Goal: Task Accomplishment & Management: Manage account settings

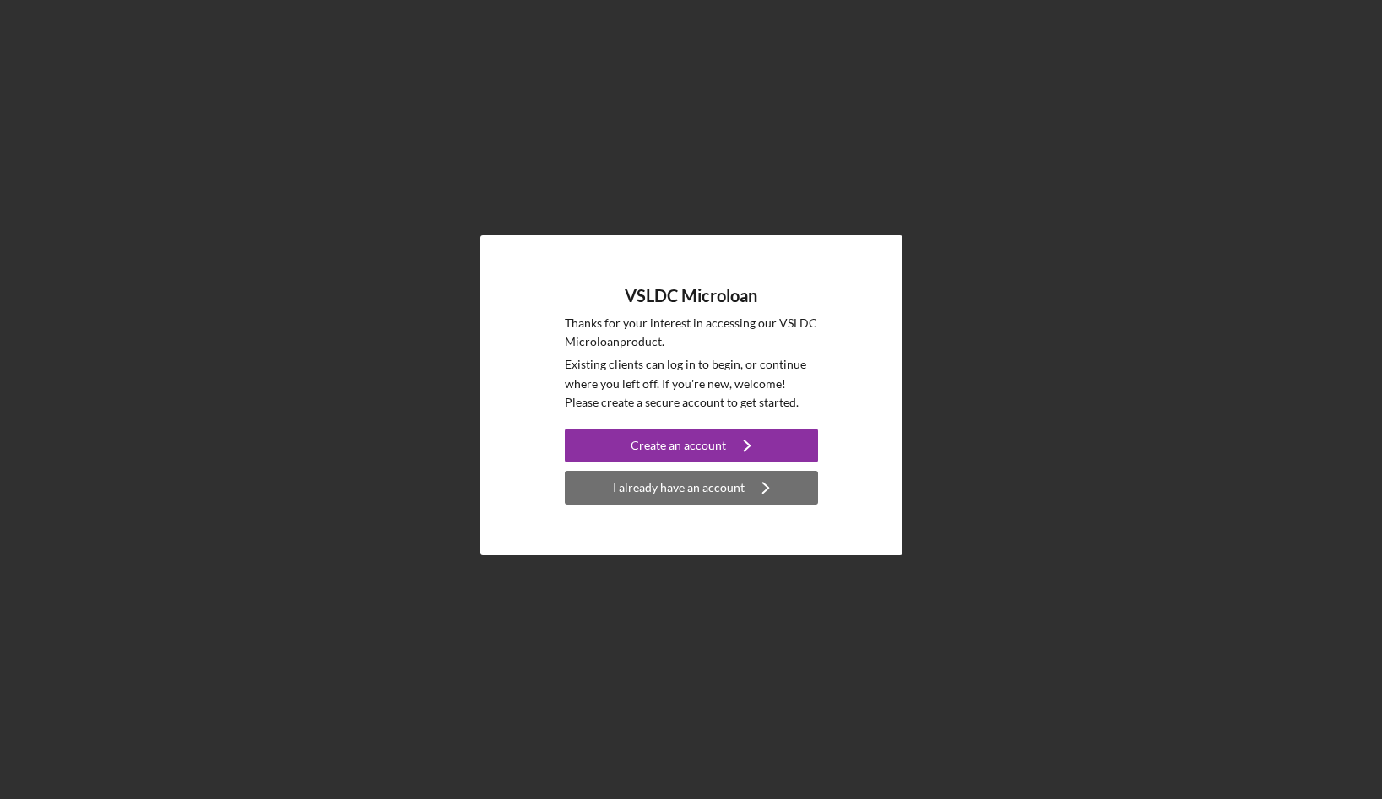
click at [680, 481] on div "I already have an account" at bounding box center [679, 488] width 132 height 34
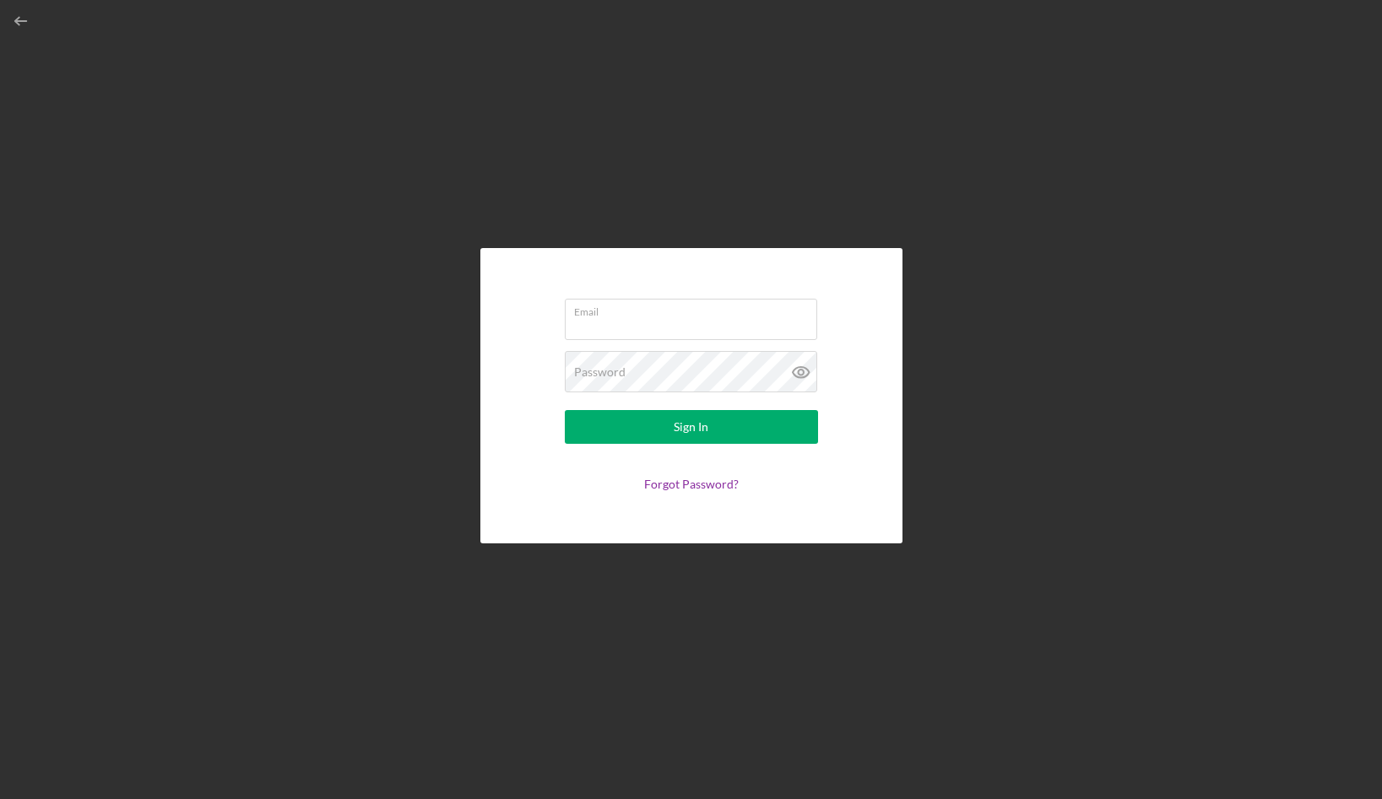
type input "[EMAIL_ADDRESS][DOMAIN_NAME]"
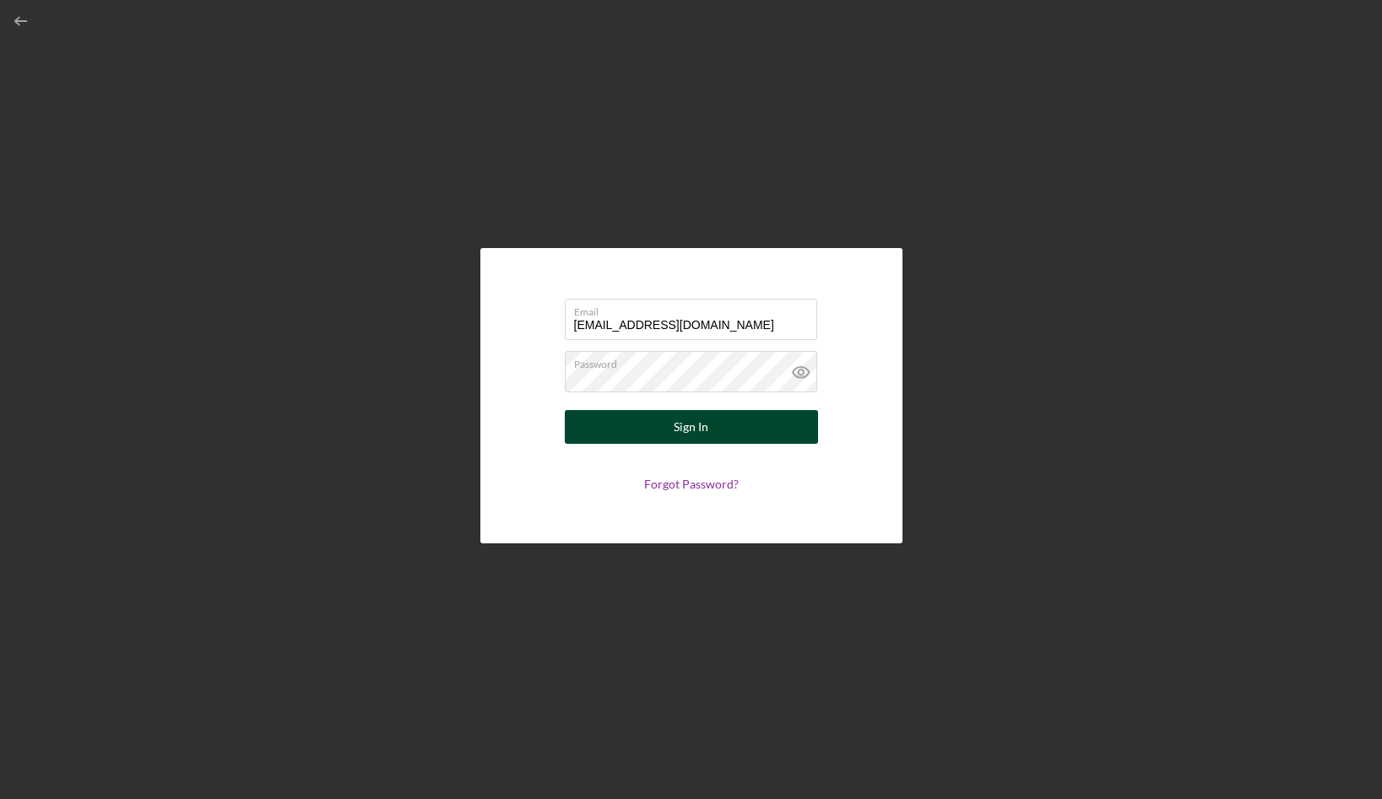
click at [671, 433] on button "Sign In" at bounding box center [691, 427] width 253 height 34
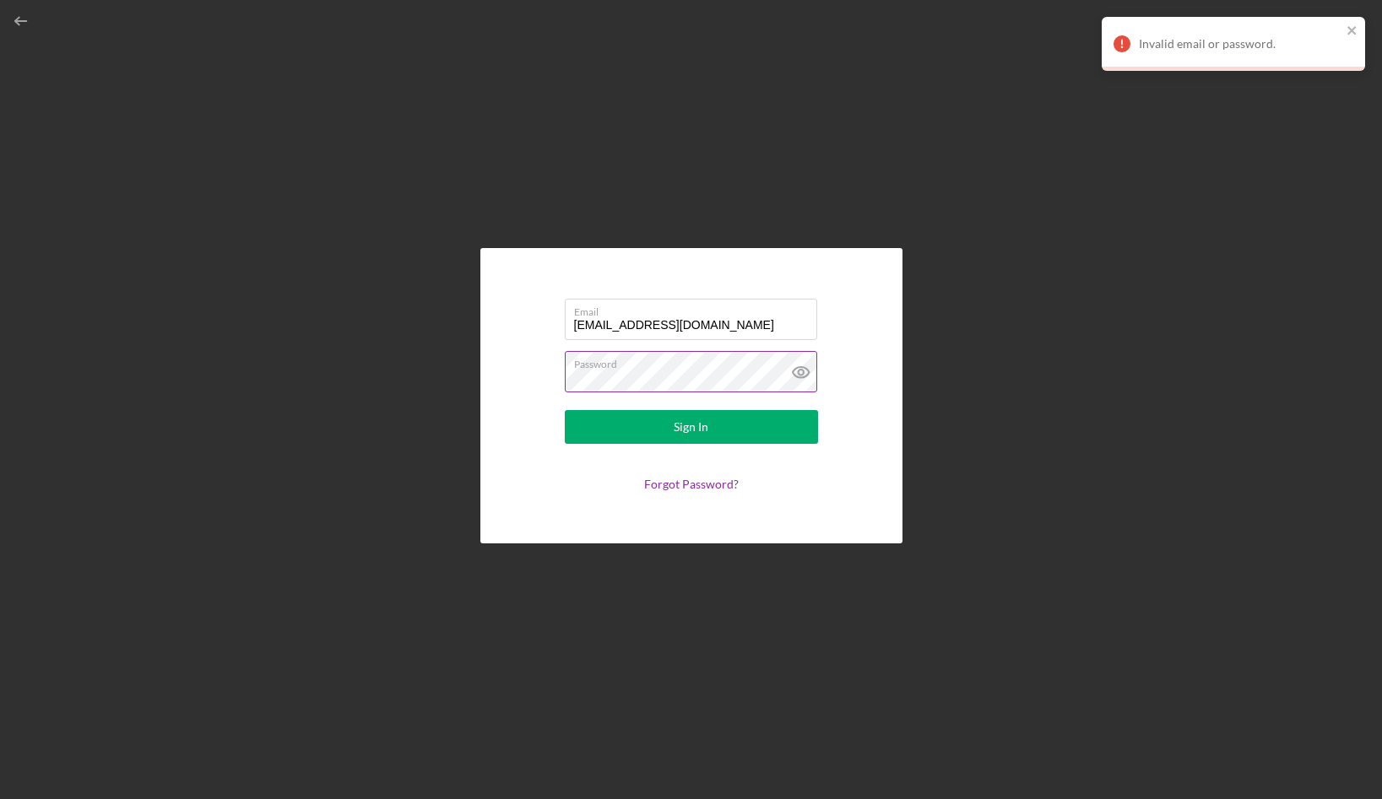
click at [565, 410] on button "Sign In" at bounding box center [691, 427] width 253 height 34
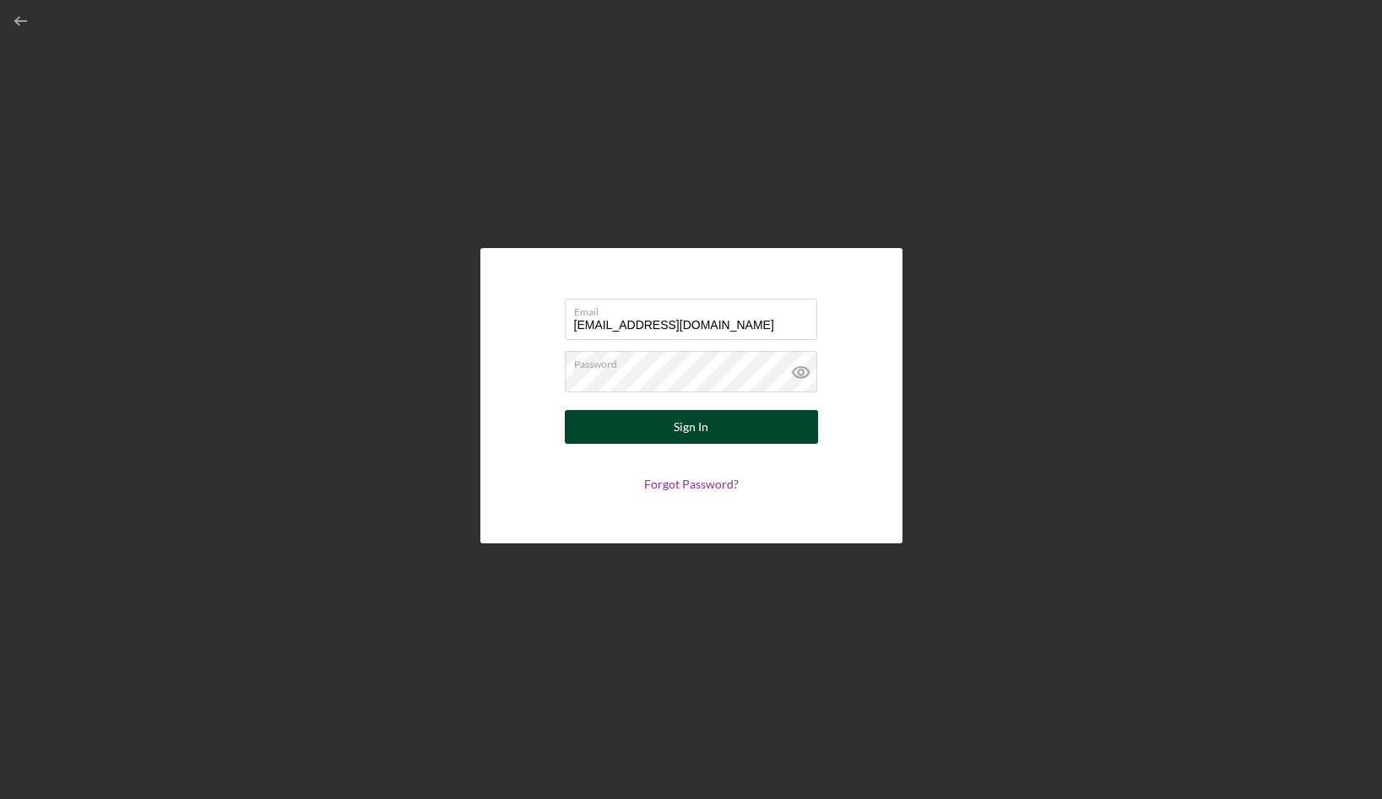
click at [691, 422] on div "Sign In" at bounding box center [691, 427] width 35 height 34
click at [685, 479] on link "Forgot Password?" at bounding box center [691, 484] width 95 height 14
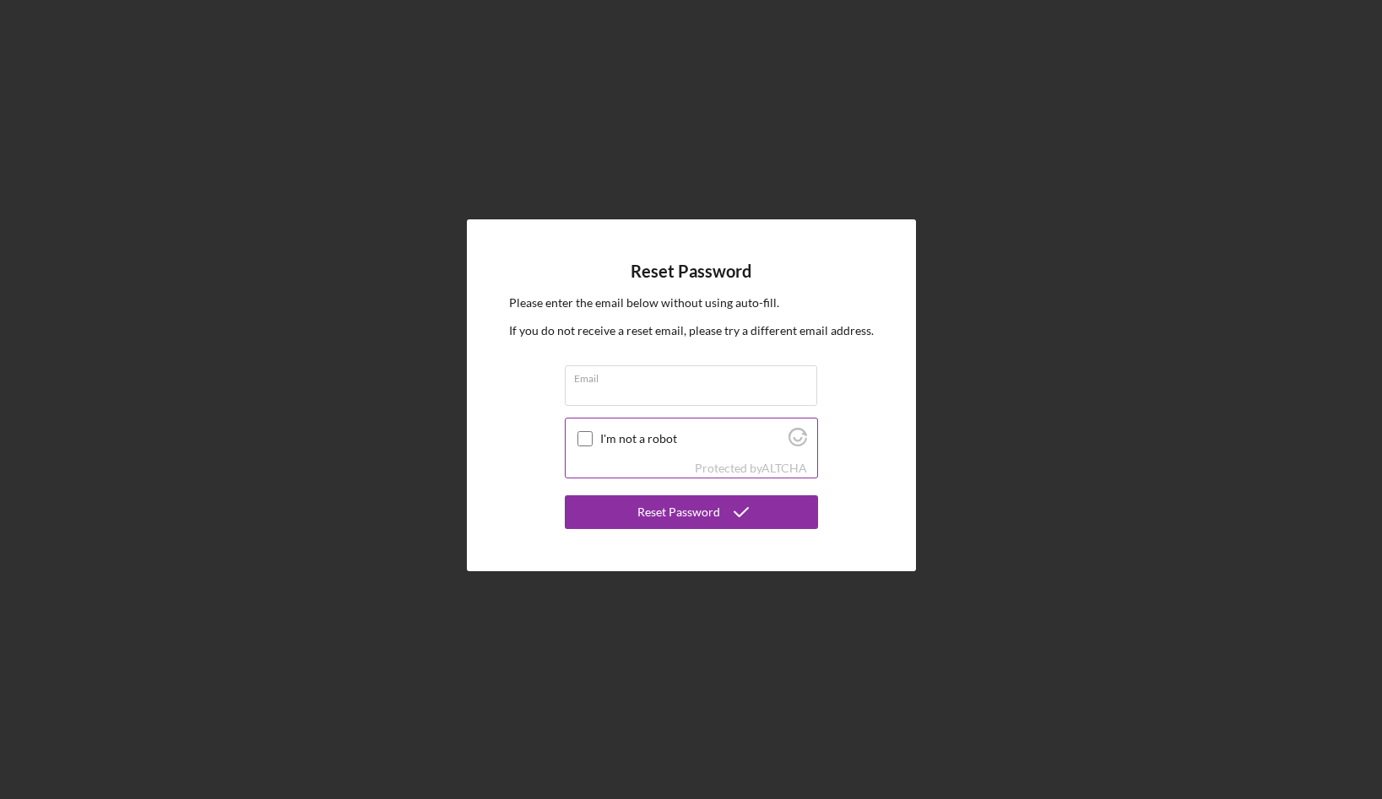
type input "[EMAIL_ADDRESS][DOMAIN_NAME]"
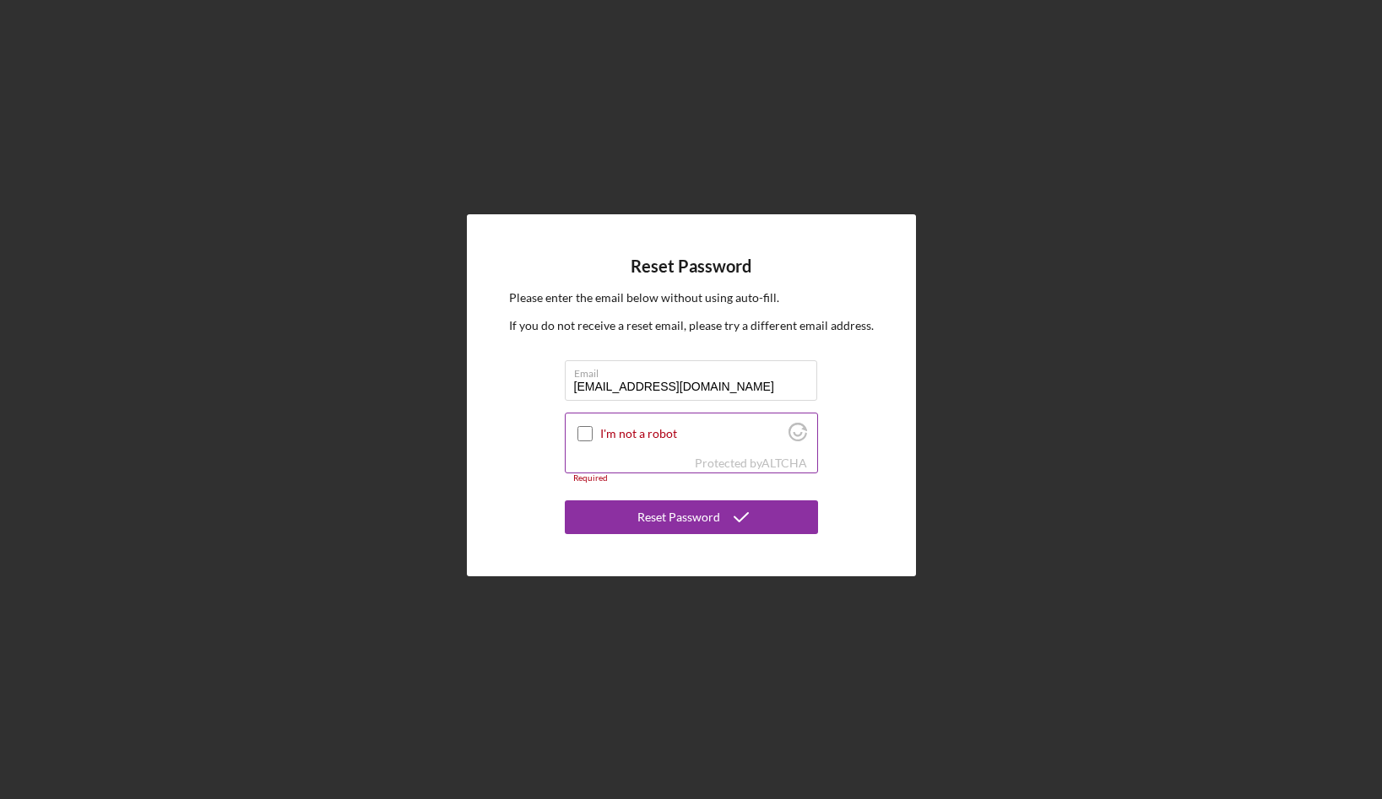
click at [587, 431] on input "I'm not a robot" at bounding box center [584, 433] width 15 height 15
checkbox input "true"
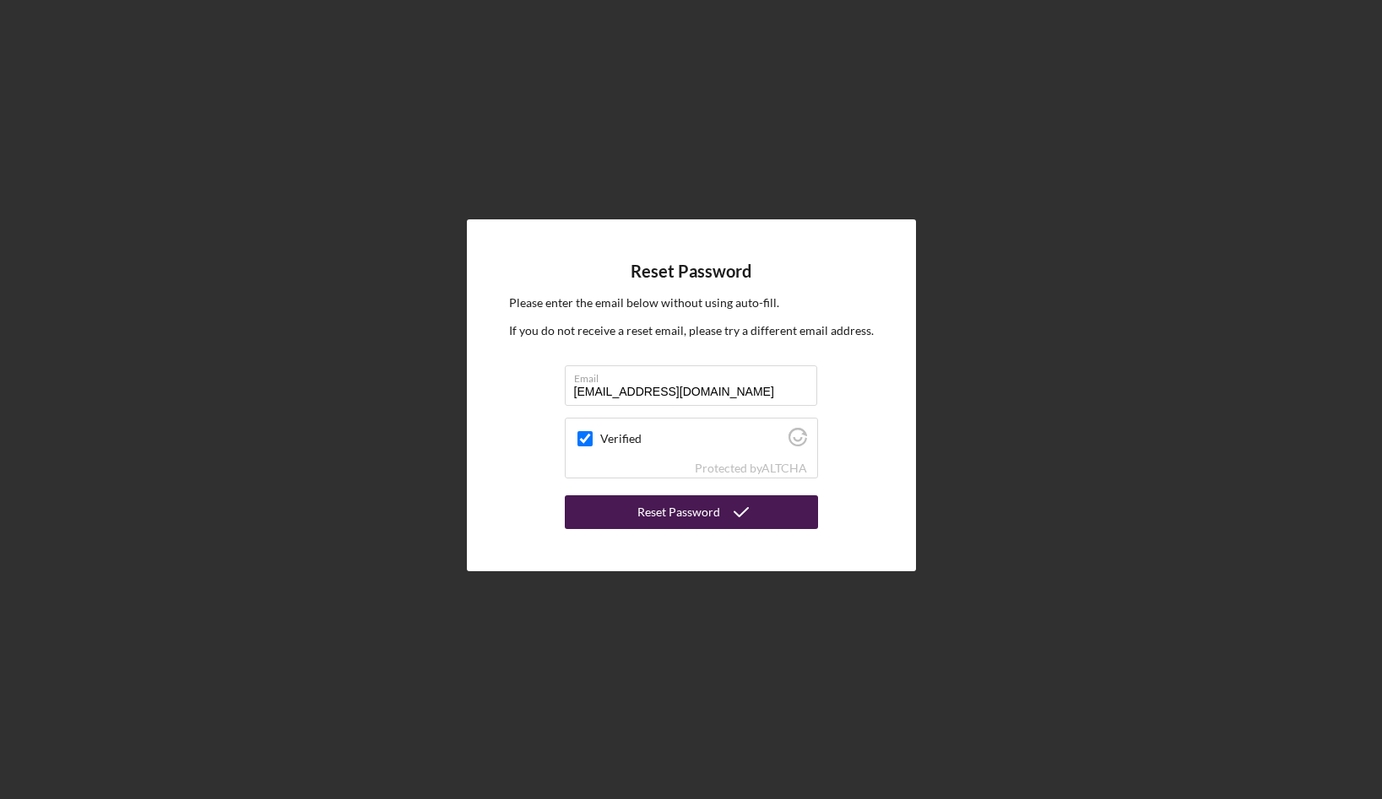
click at [646, 501] on div "Reset Password" at bounding box center [678, 512] width 83 height 34
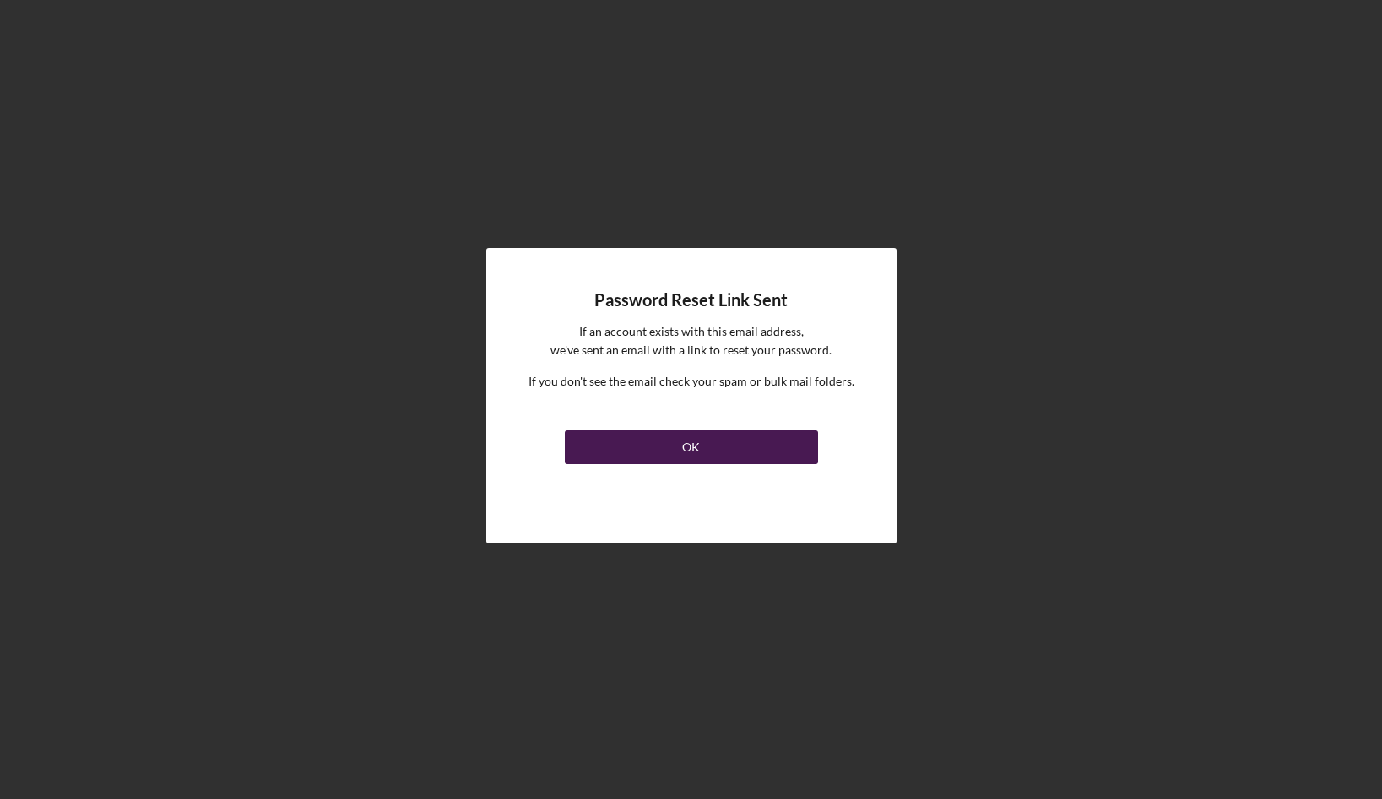
click at [642, 436] on button "OK" at bounding box center [691, 447] width 253 height 34
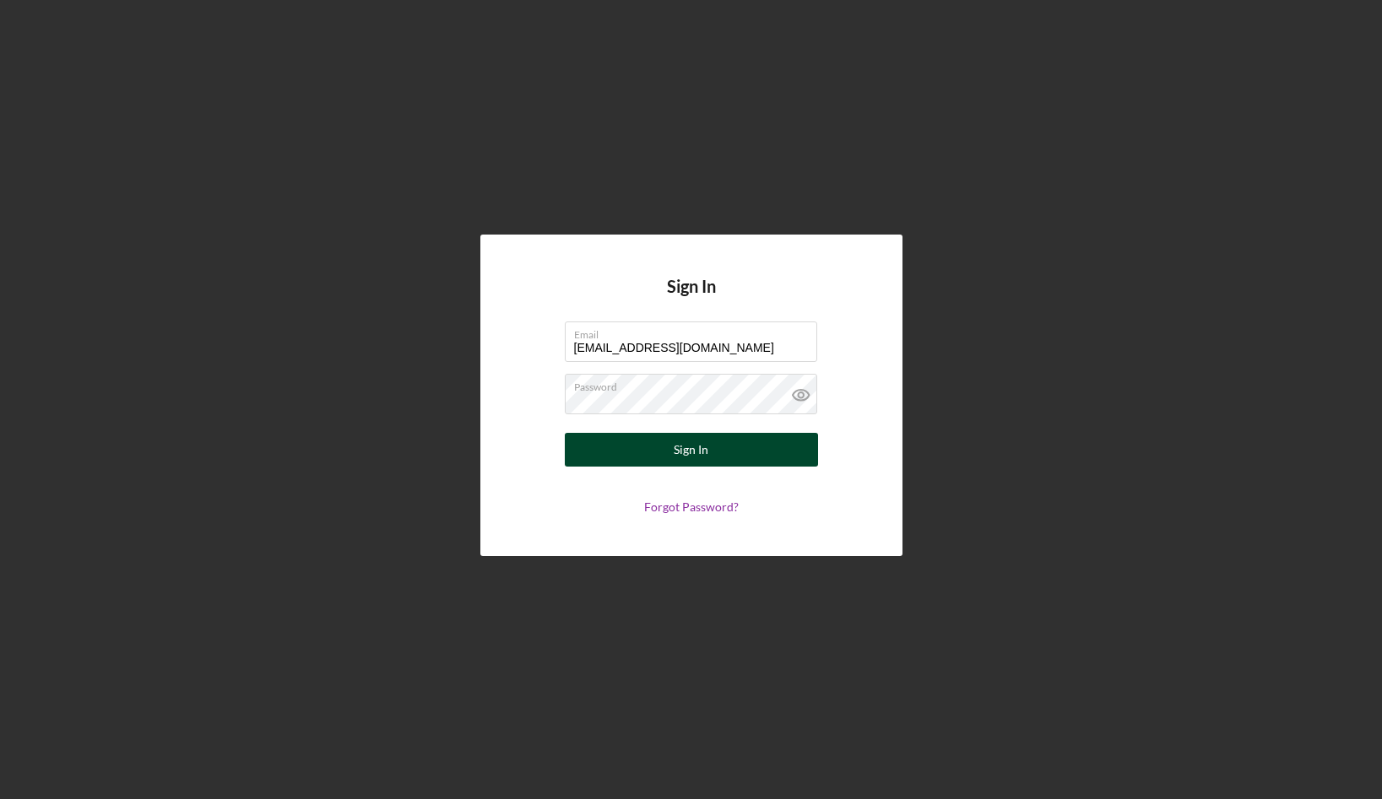
click at [657, 461] on button "Sign In" at bounding box center [691, 450] width 253 height 34
